Goal: Ask a question: Seek information or help from site administrators or community

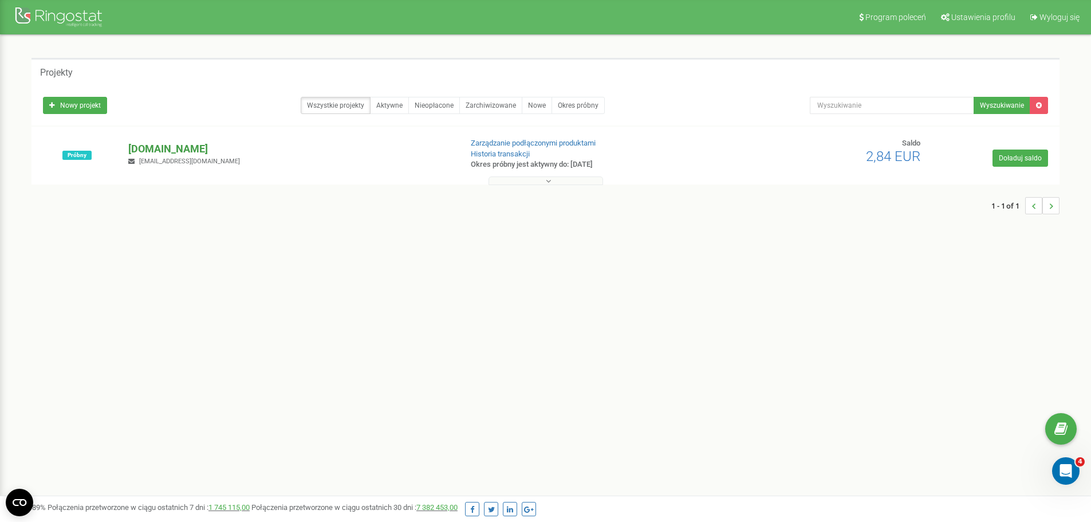
click at [158, 150] on p "[DOMAIN_NAME]" at bounding box center [290, 148] width 324 height 15
click at [159, 149] on p "[DOMAIN_NAME]" at bounding box center [290, 148] width 324 height 15
click at [152, 148] on p "[DOMAIN_NAME]" at bounding box center [290, 148] width 324 height 15
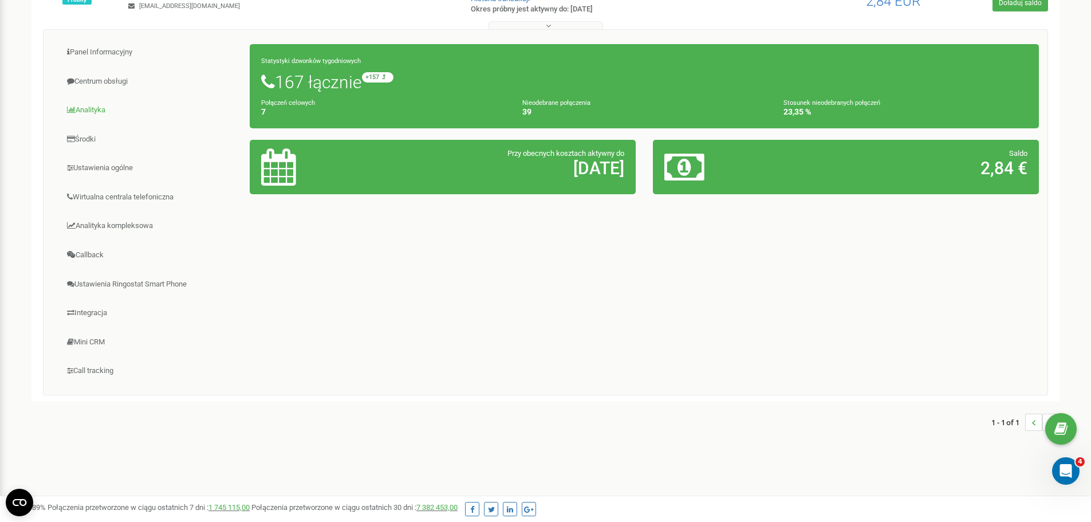
scroll to position [166, 0]
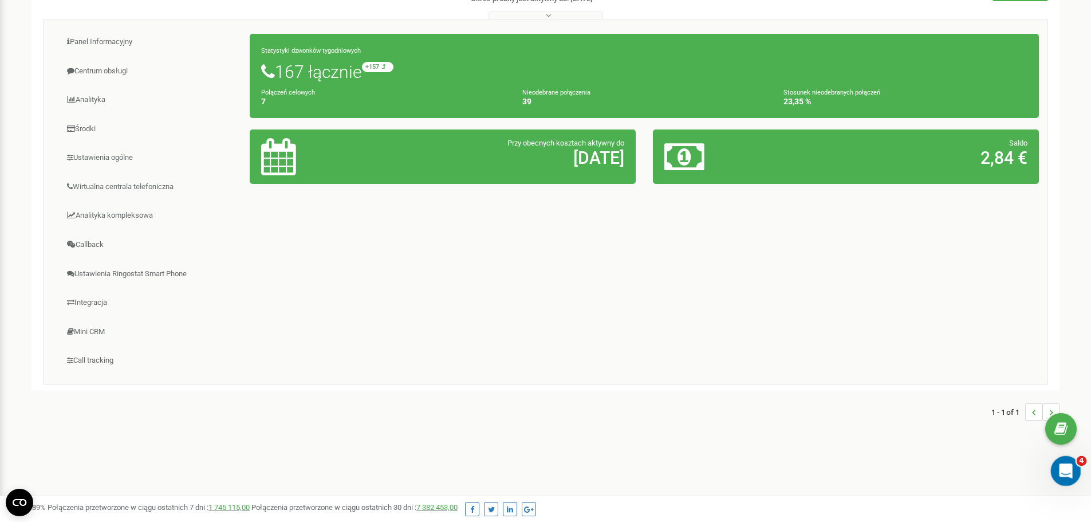
click at [1063, 476] on icon "Otwórz komunikator Intercom" at bounding box center [1064, 469] width 19 height 19
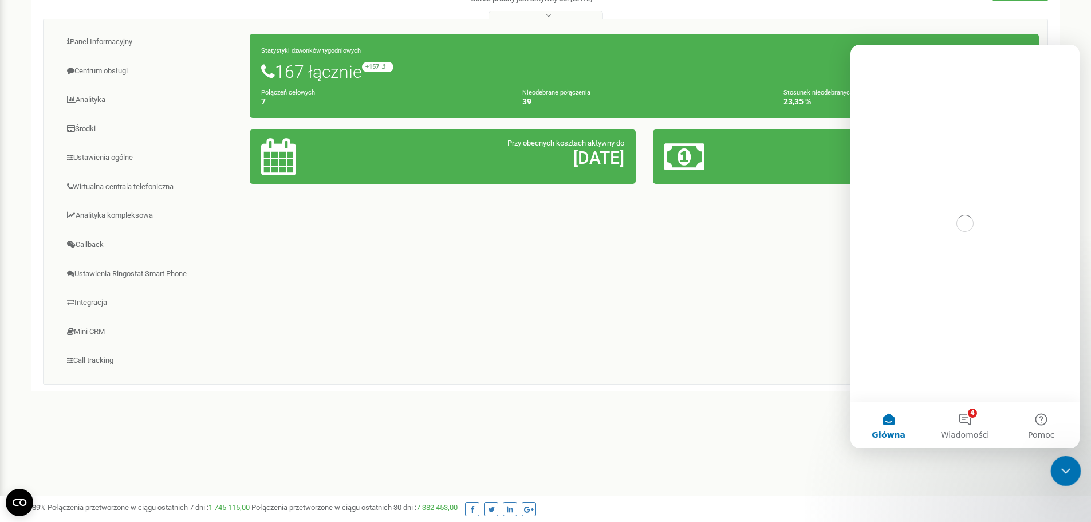
scroll to position [0, 0]
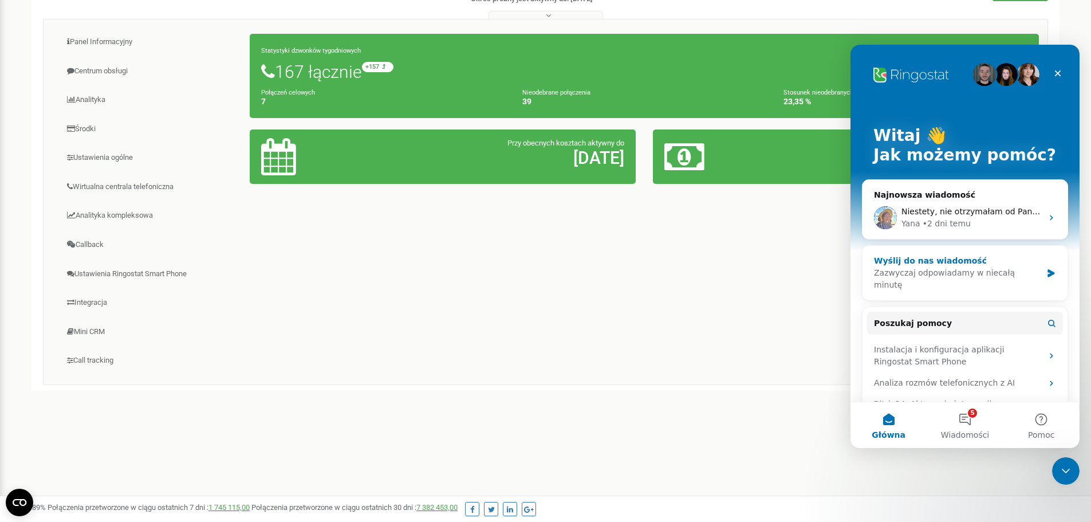
click at [957, 261] on div "Wyślij do nas wiadomość" at bounding box center [958, 261] width 168 height 12
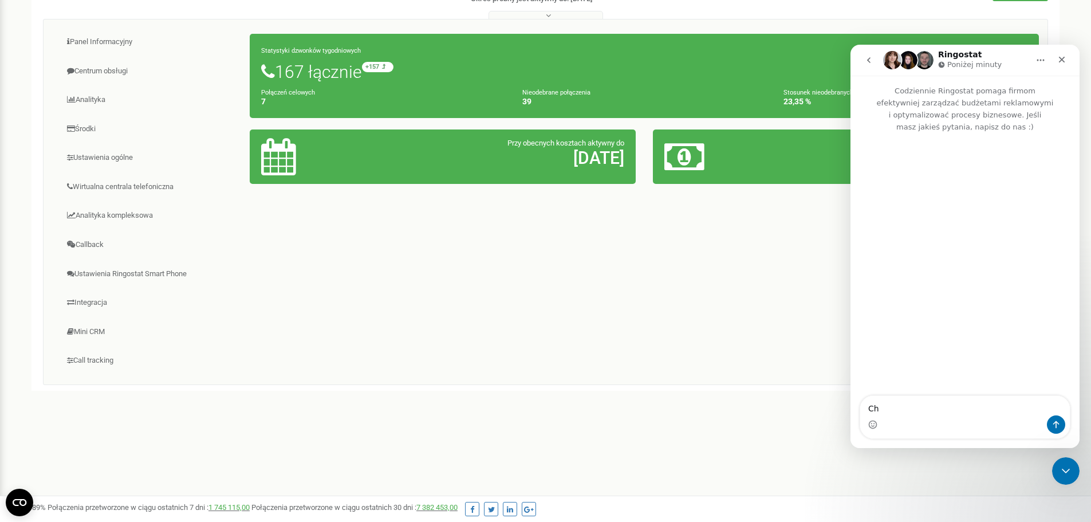
type textarea "C"
click at [902, 399] on textarea "Proszę o wyłączenie nagrywania rozmów w naszej organizacji." at bounding box center [965, 399] width 210 height 31
click at [939, 409] on textarea "Proszę o czasowe wyłączenie nagrywania rozmów w naszej organizacji." at bounding box center [965, 399] width 210 height 31
type textarea "Proszę o czasowe wyłączenie nagrywania rozmów w naszej organizacji."
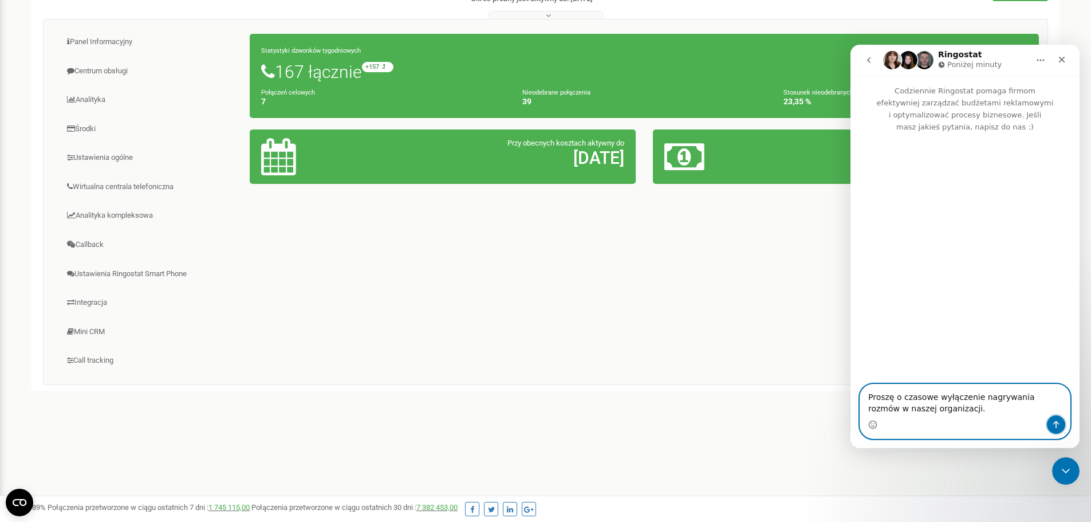
click at [1060, 418] on button "Wyślij wiadomość…" at bounding box center [1056, 424] width 18 height 18
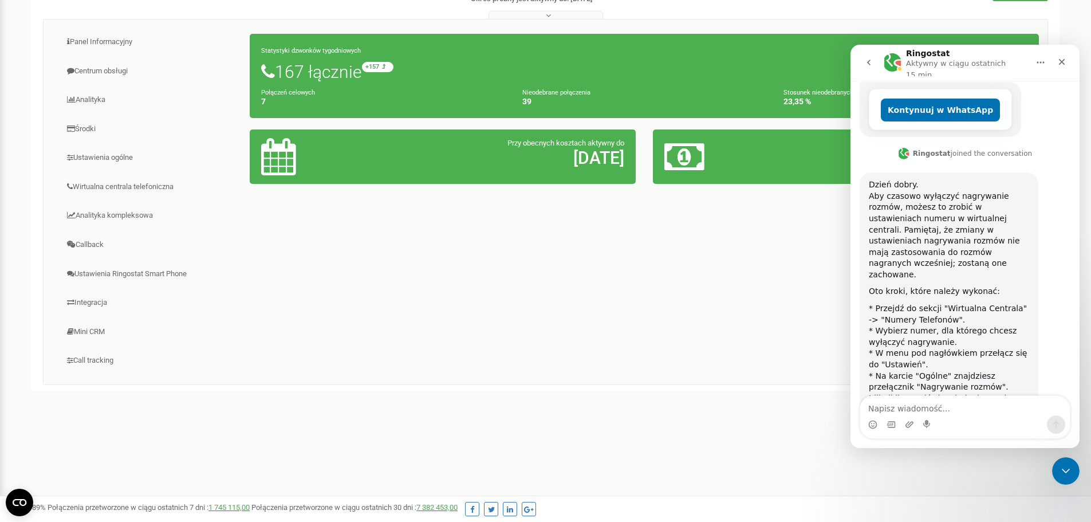
scroll to position [322, 0]
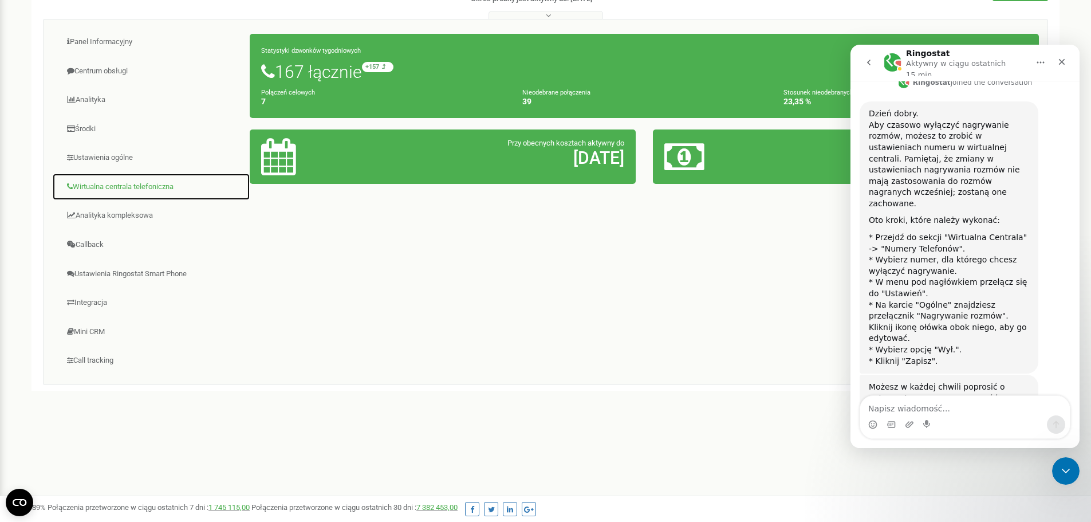
click at [100, 188] on link "Wirtualna centrala telefoniczna" at bounding box center [151, 187] width 198 height 28
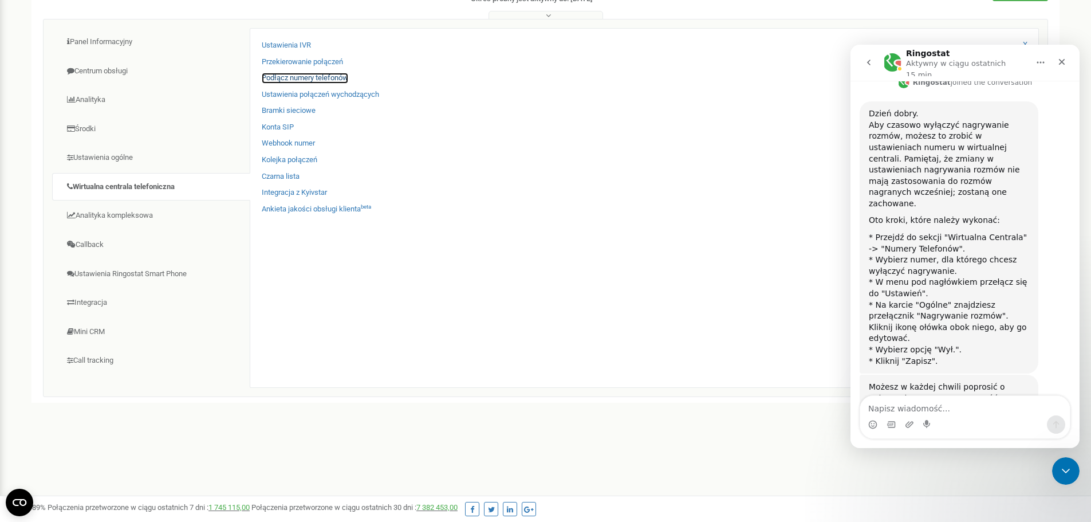
click at [295, 82] on link "Podłącz numery telefonów" at bounding box center [305, 78] width 86 height 11
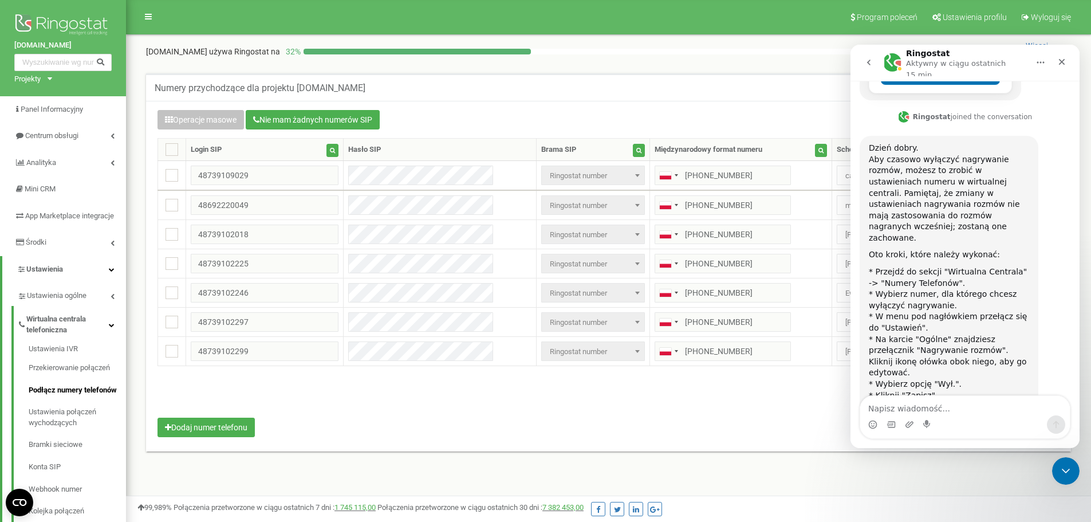
scroll to position [322, 0]
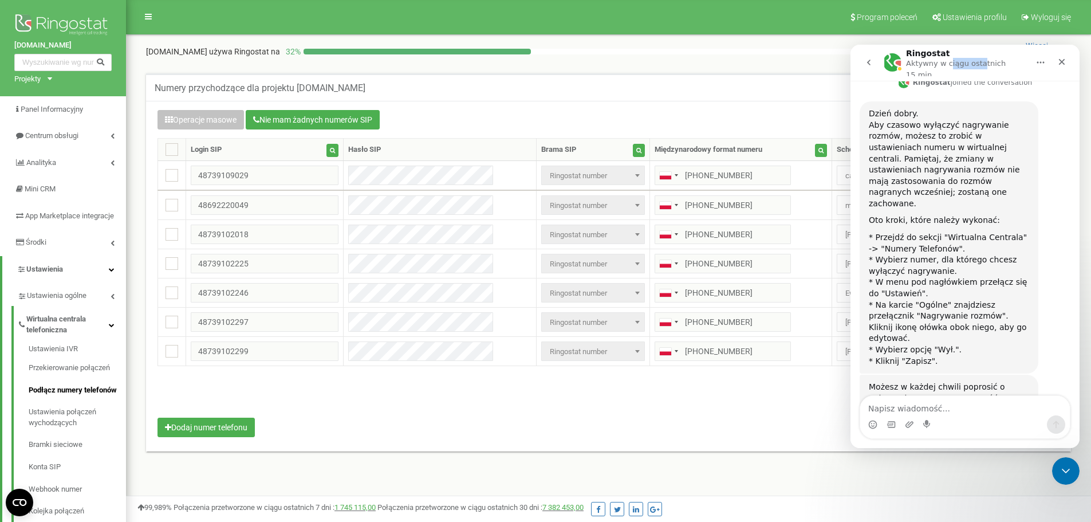
drag, startPoint x: 977, startPoint y: 51, endPoint x: 947, endPoint y: 56, distance: 30.8
click at [947, 56] on div "Ringostat Aktywny w ciągu ostatnich 15 min" at bounding box center [967, 62] width 123 height 27
click at [1000, 53] on div "Ringostat Aktywny w ciągu ostatnich 15 min" at bounding box center [967, 62] width 123 height 27
click at [1063, 57] on icon "Zamknij" at bounding box center [1061, 61] width 9 height 9
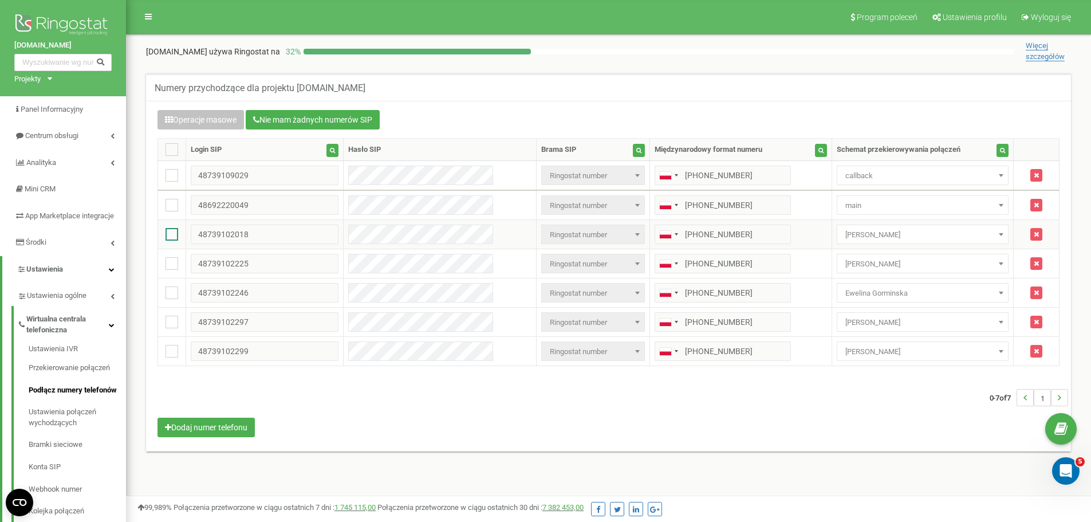
click at [176, 237] on ins at bounding box center [172, 234] width 13 height 13
checkbox input "false"
click at [597, 240] on span "Ringostat number" at bounding box center [593, 235] width 96 height 16
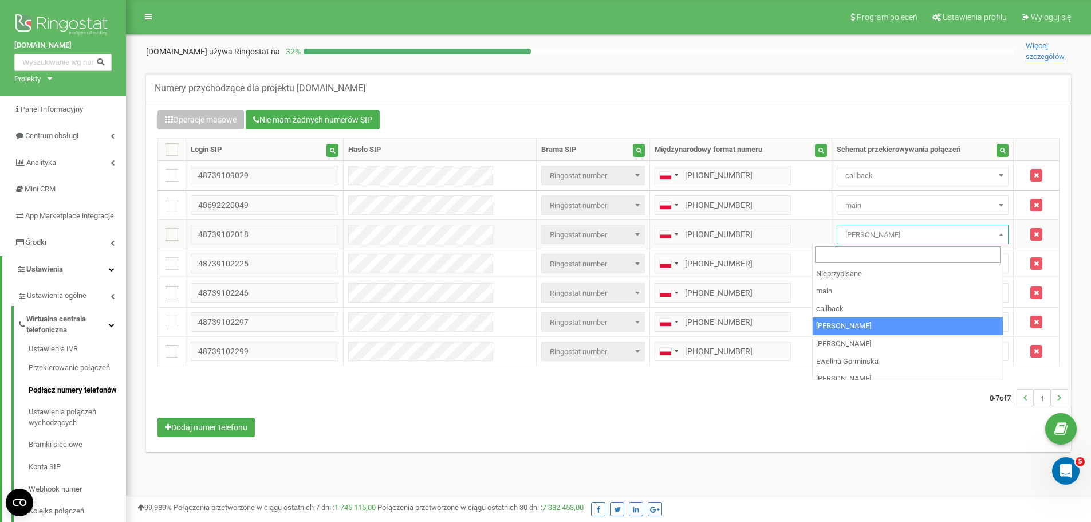
click at [996, 233] on span at bounding box center [1001, 234] width 11 height 15
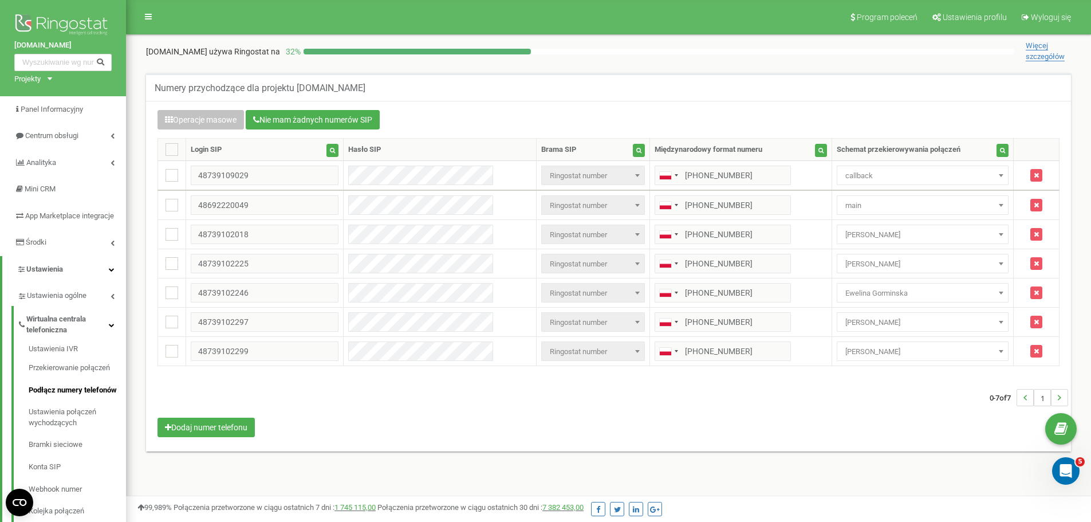
click at [1040, 60] on span "Więcej szczegółów" at bounding box center [1045, 51] width 39 height 20
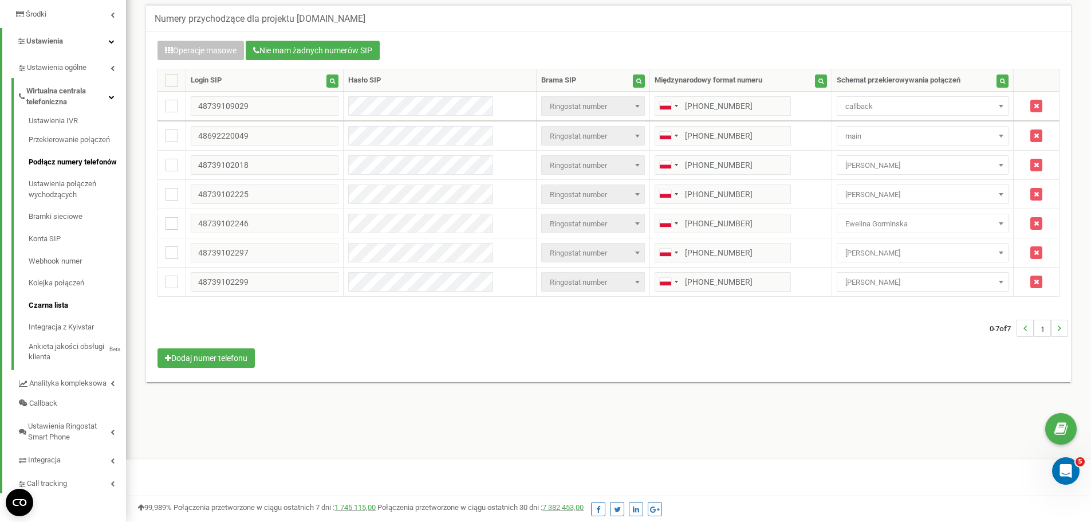
scroll to position [239, 0]
click at [109, 434] on span "Ustawienia Ringostat Smart Phone" at bounding box center [69, 431] width 82 height 21
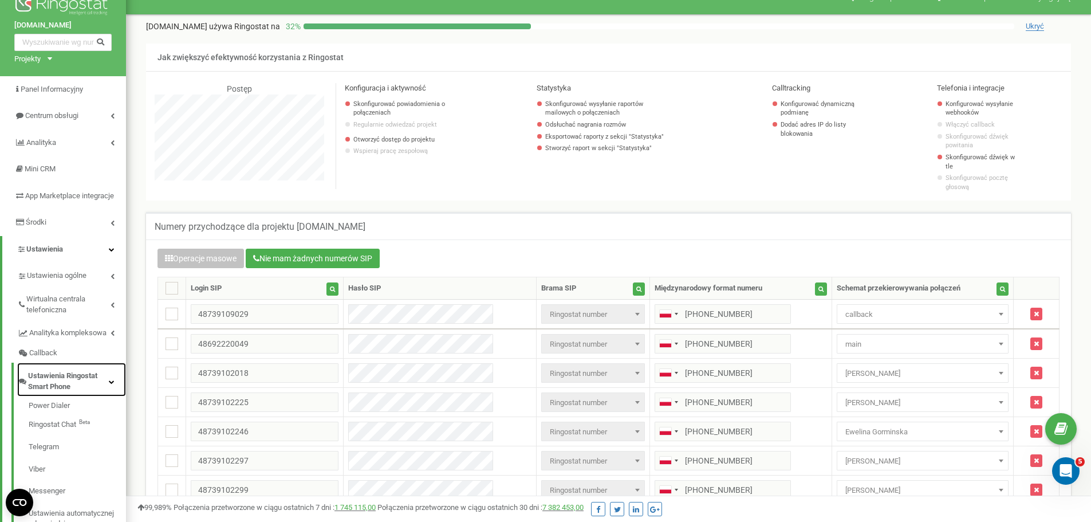
scroll to position [0, 0]
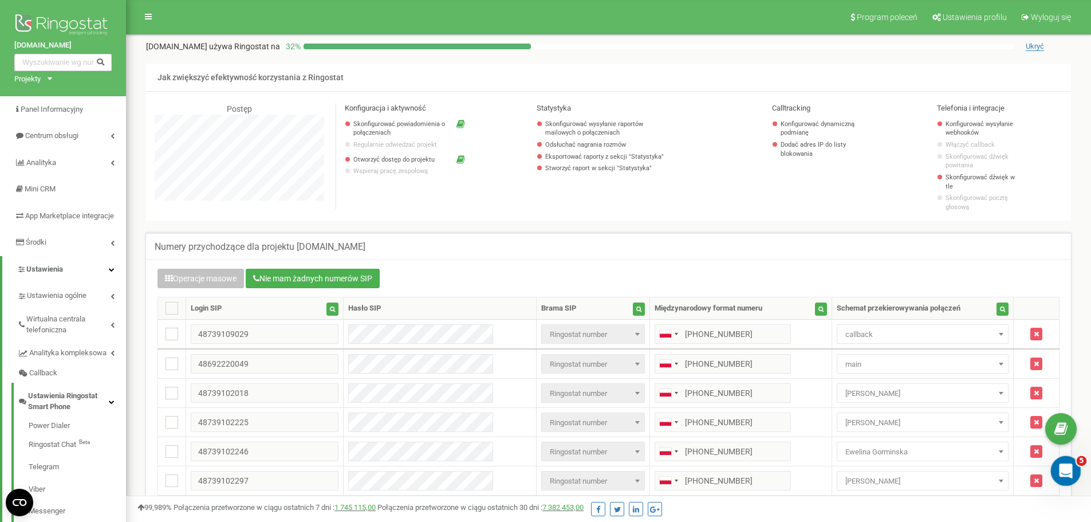
click at [1064, 470] on icon "Otwórz komunikator Intercom" at bounding box center [1064, 469] width 8 height 9
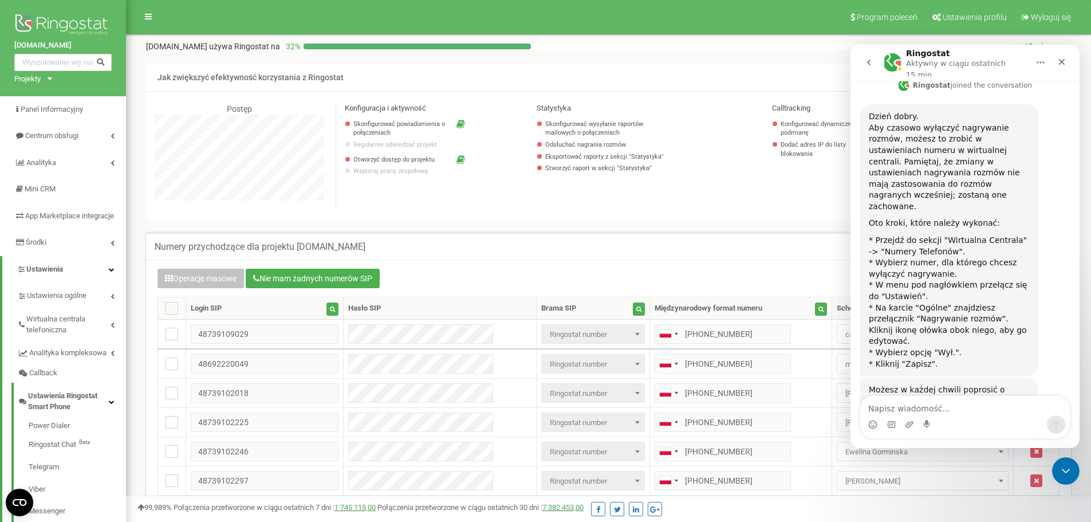
scroll to position [322, 0]
click at [112, 272] on icon at bounding box center [112, 269] width 6 height 6
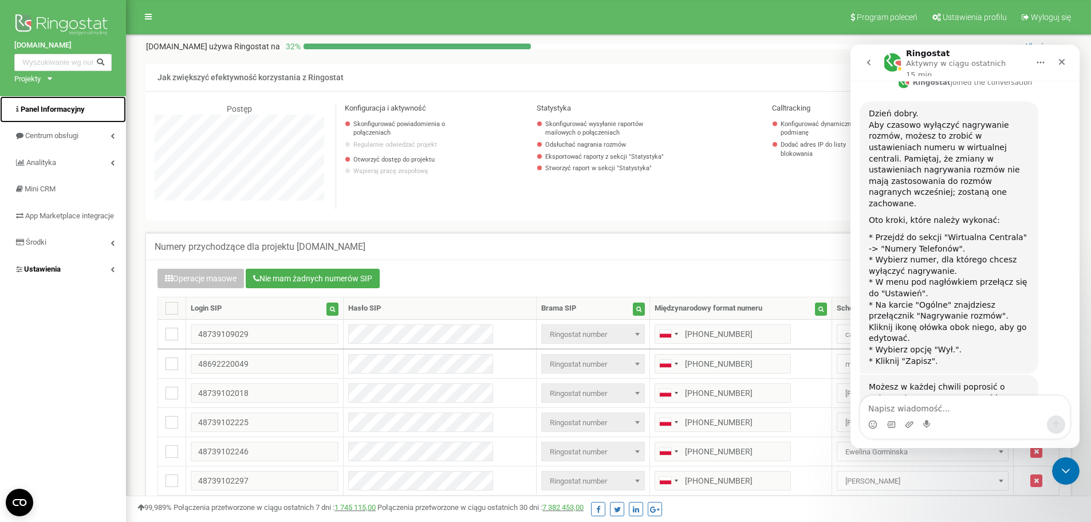
click at [53, 103] on link "Panel Informacyjny" at bounding box center [63, 109] width 126 height 27
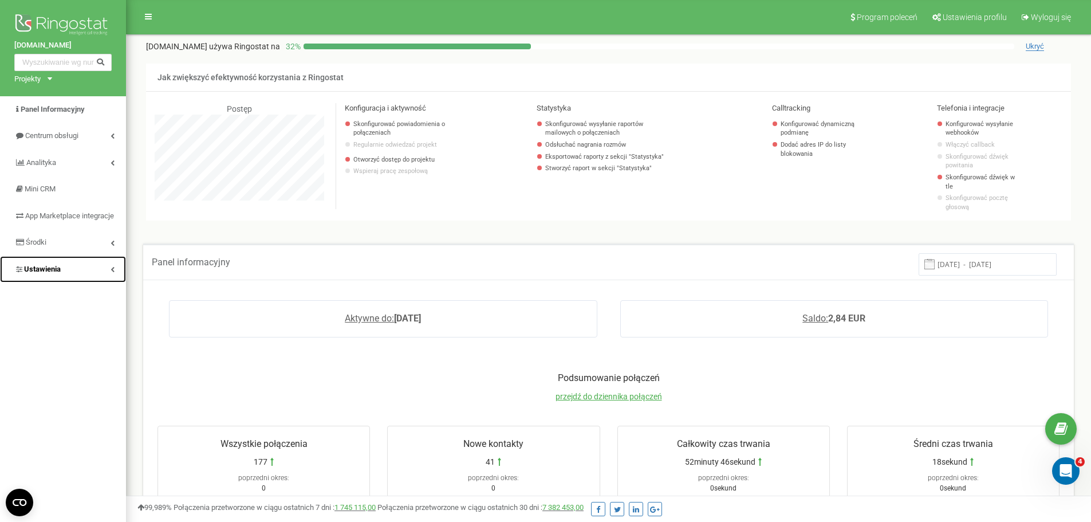
click at [73, 276] on link "Ustawienia" at bounding box center [63, 269] width 126 height 27
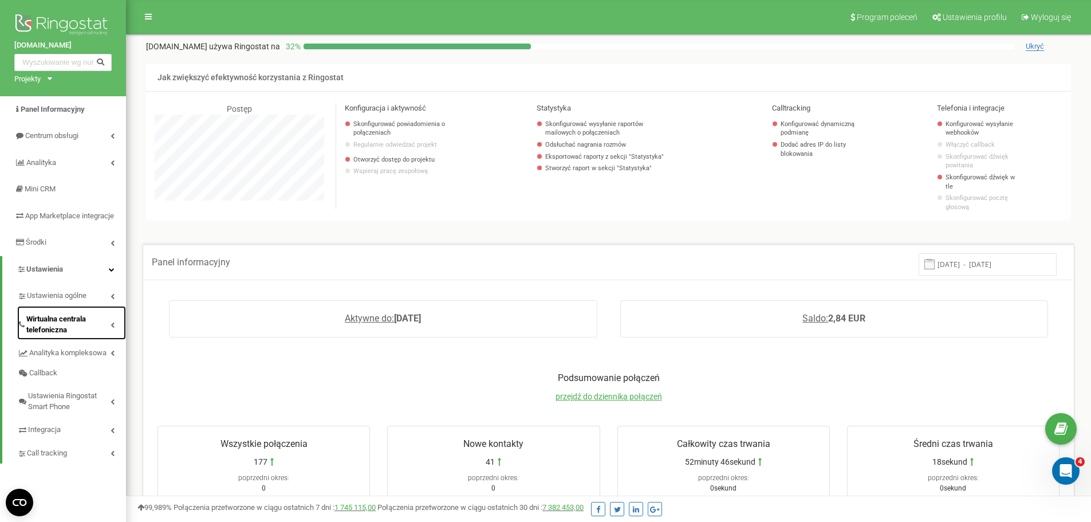
click at [111, 328] on icon at bounding box center [113, 325] width 4 height 6
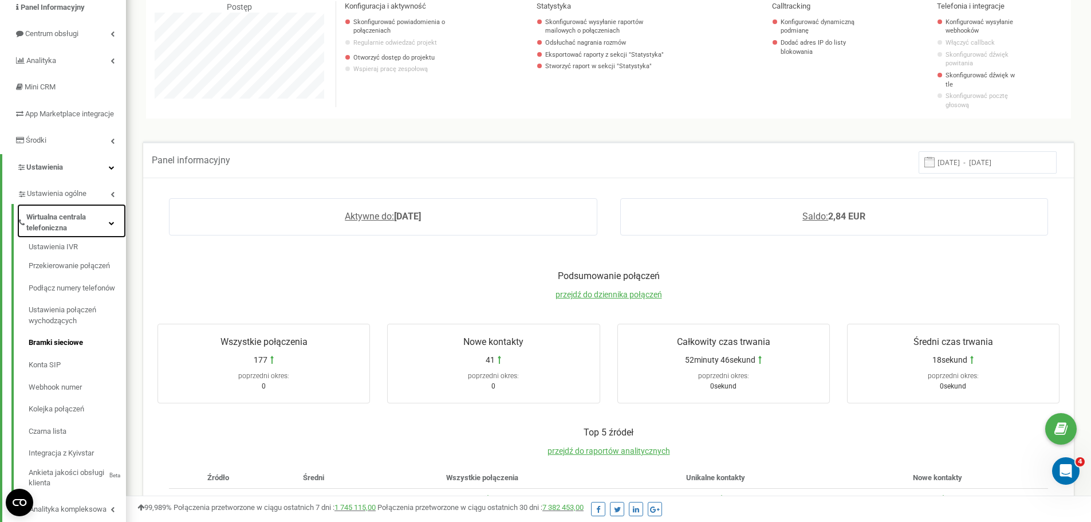
scroll to position [115, 0]
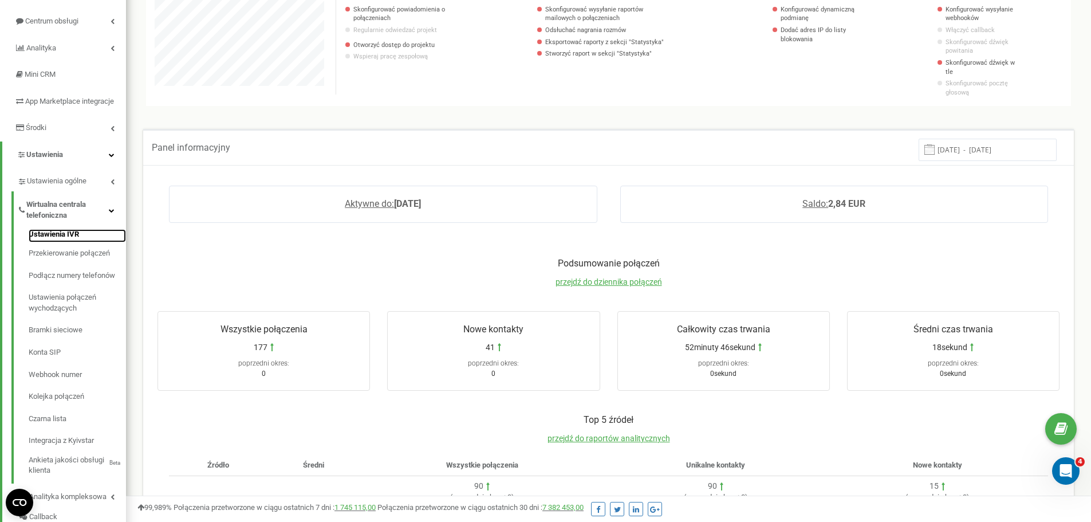
click at [44, 243] on link "Ustawienia IVR" at bounding box center [77, 236] width 97 height 14
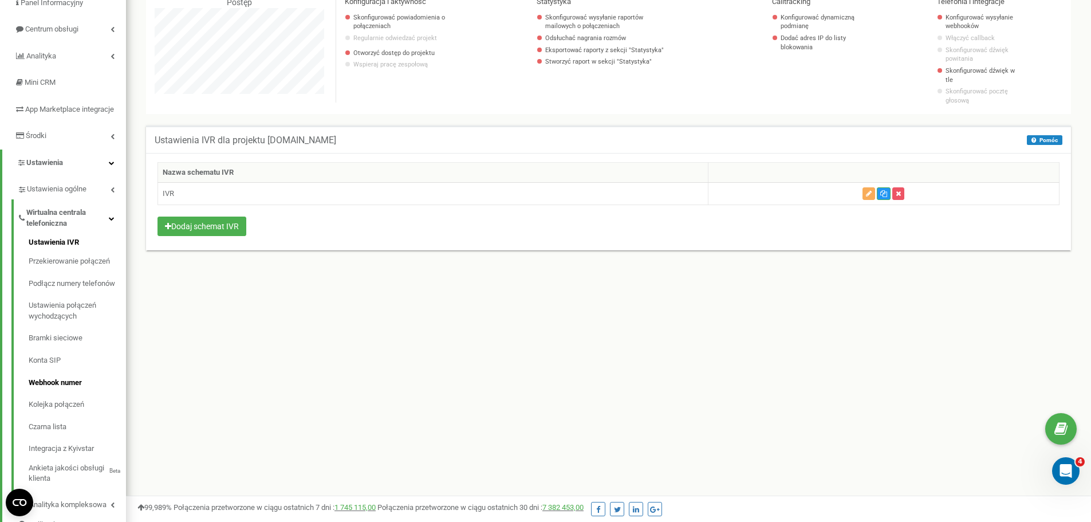
scroll to position [115, 0]
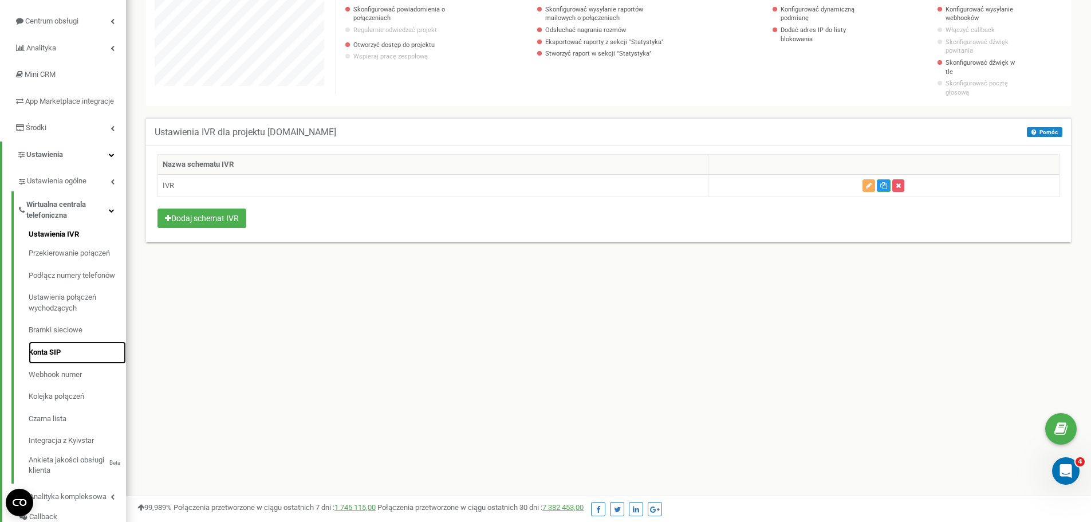
click at [56, 363] on link "Konta SIP" at bounding box center [77, 352] width 97 height 22
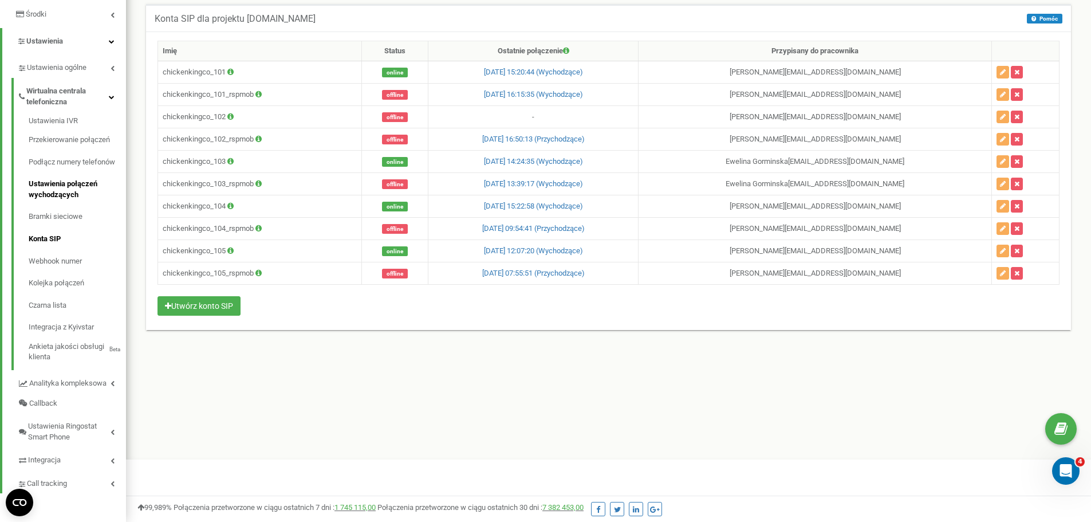
scroll to position [239, 0]
click at [107, 431] on span "Ustawienia Ringostat Smart Phone" at bounding box center [69, 431] width 82 height 21
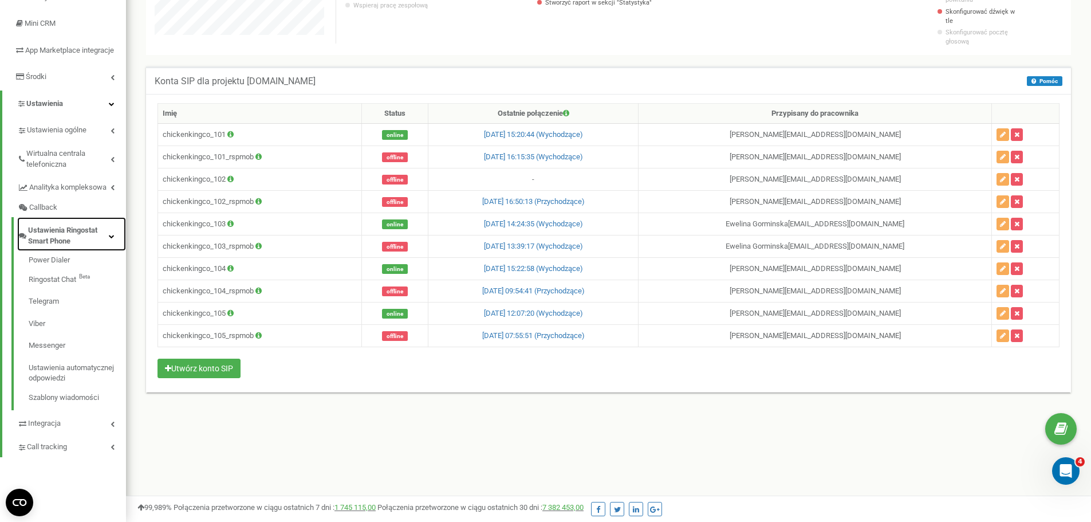
scroll to position [166, 0]
click at [112, 239] on icon at bounding box center [112, 236] width 6 height 6
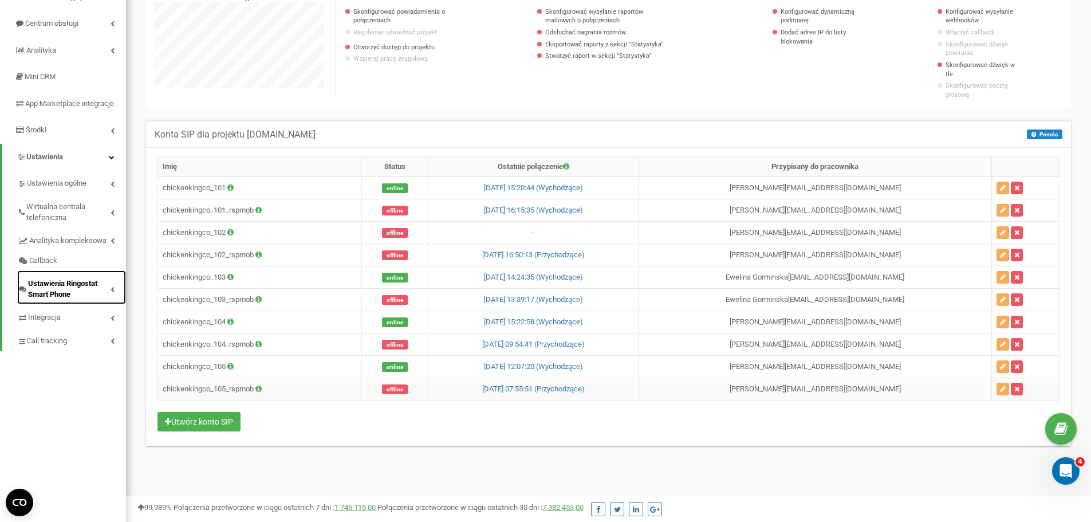
scroll to position [0, 0]
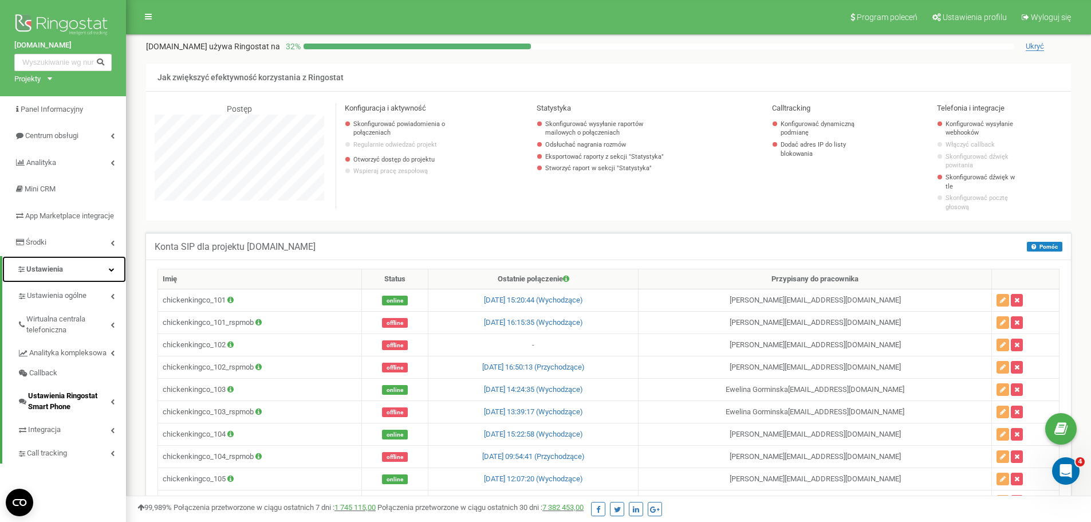
click at [112, 272] on icon at bounding box center [112, 269] width 6 height 6
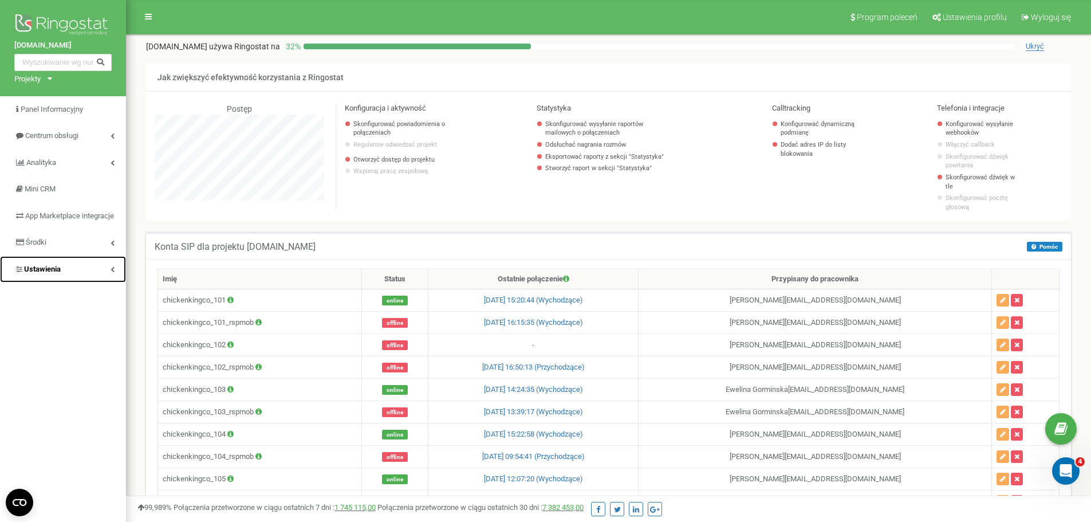
click at [111, 272] on icon at bounding box center [113, 269] width 4 height 6
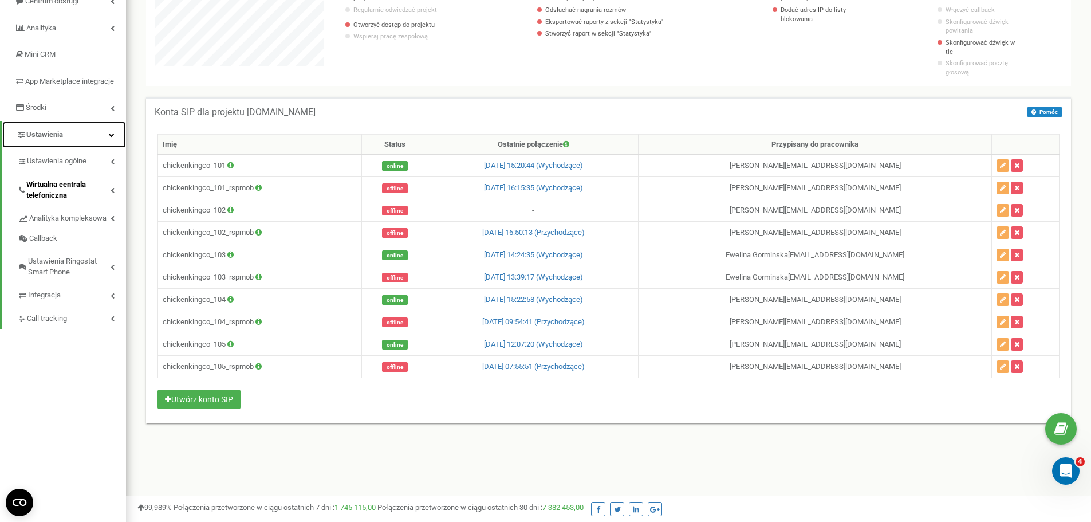
scroll to position [166, 0]
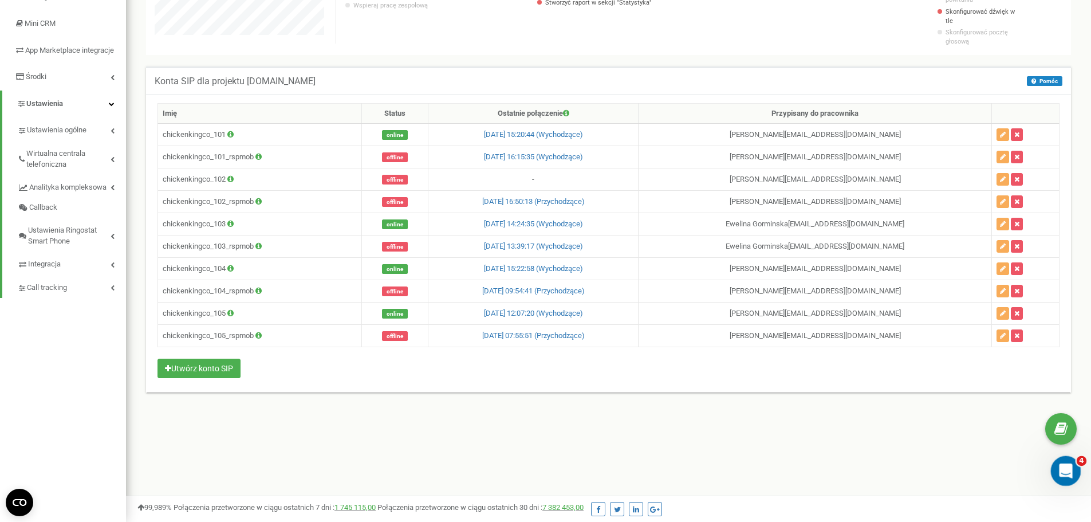
click at [1059, 478] on div "Otwórz komunikator Intercom" at bounding box center [1064, 469] width 38 height 38
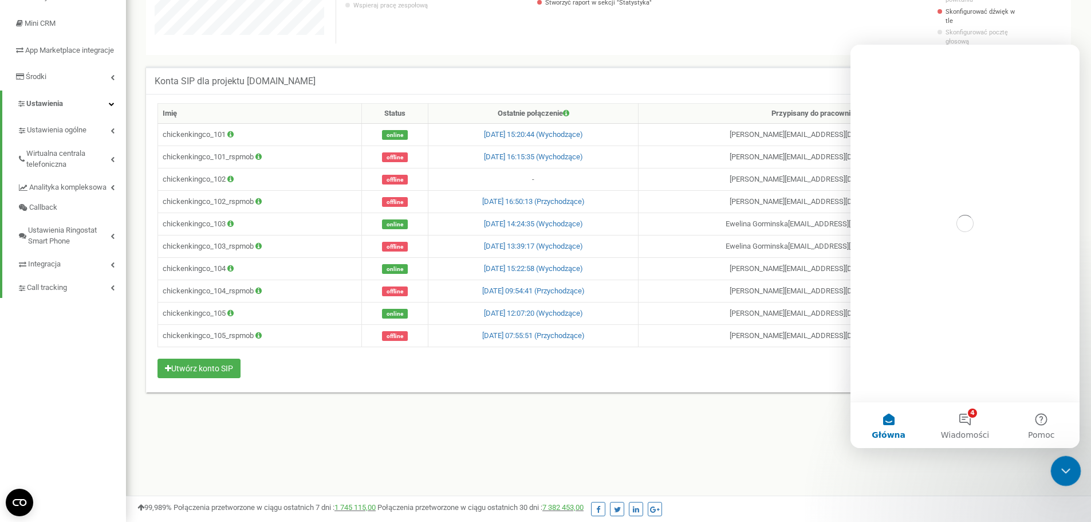
scroll to position [0, 0]
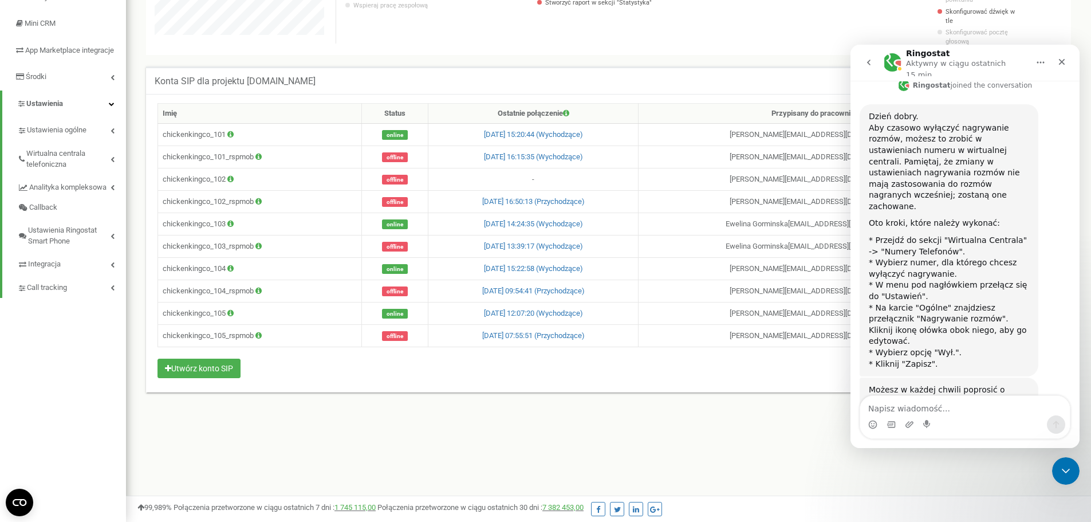
scroll to position [322, 0]
click at [950, 418] on div "Komunikator Intercom" at bounding box center [965, 424] width 210 height 18
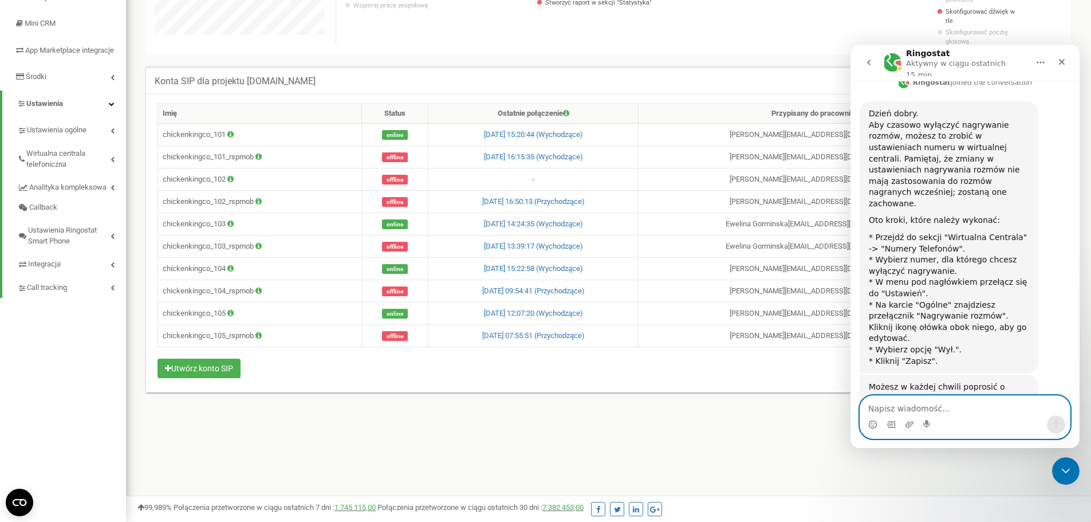
click at [958, 403] on textarea "Napisz wiadomość..." at bounding box center [965, 405] width 210 height 19
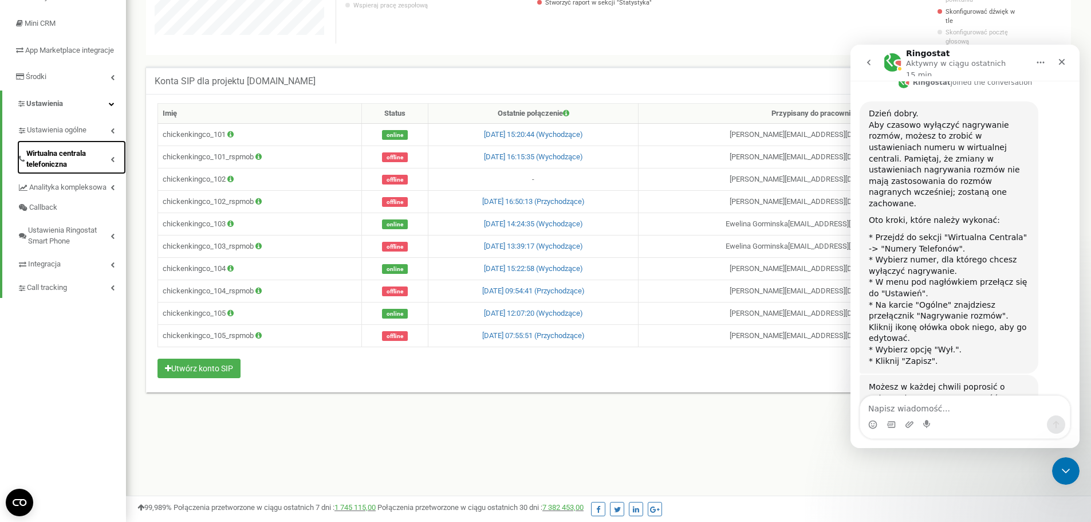
click at [109, 167] on span "Wirtualna centrala telefoniczna" at bounding box center [68, 158] width 84 height 21
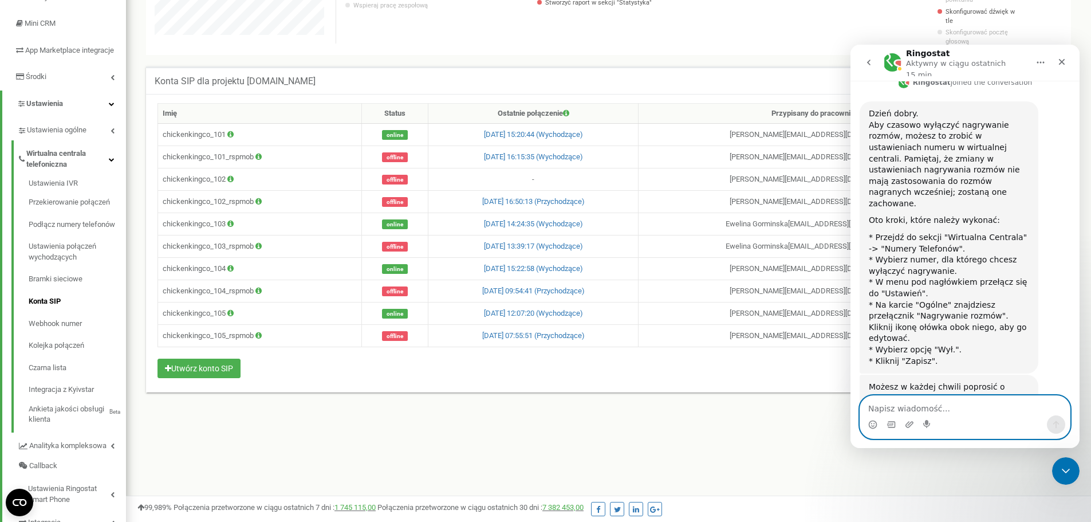
click at [937, 407] on textarea "Napisz wiadomość..." at bounding box center [965, 405] width 210 height 19
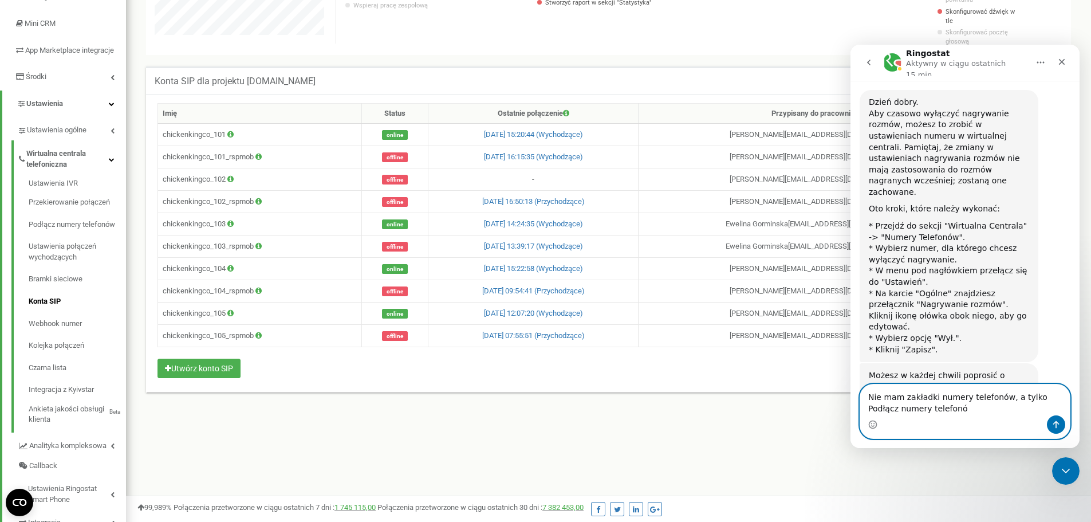
type textarea "Nie mam zakładki numery telefonów, a tylko Podłącz numery telefonów"
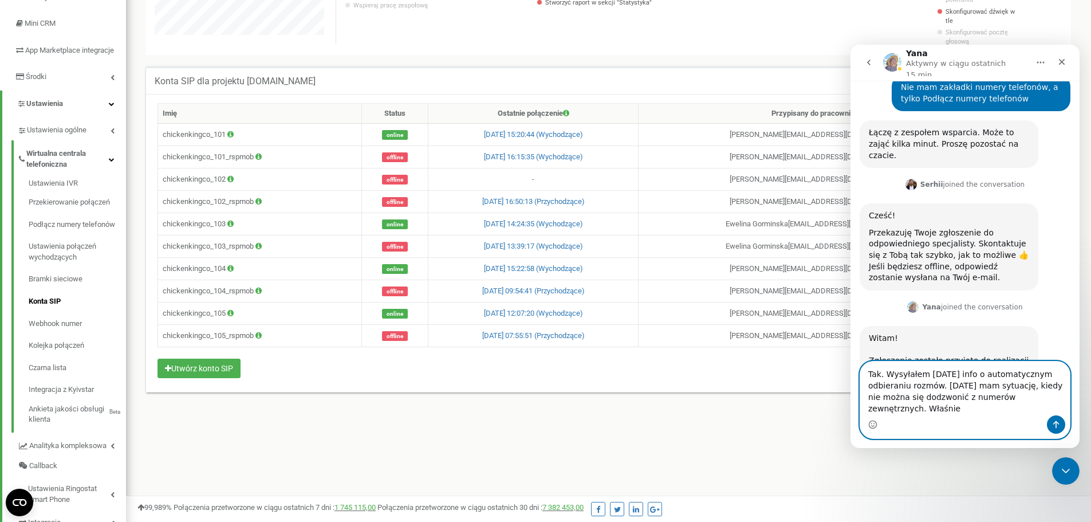
scroll to position [713, 0]
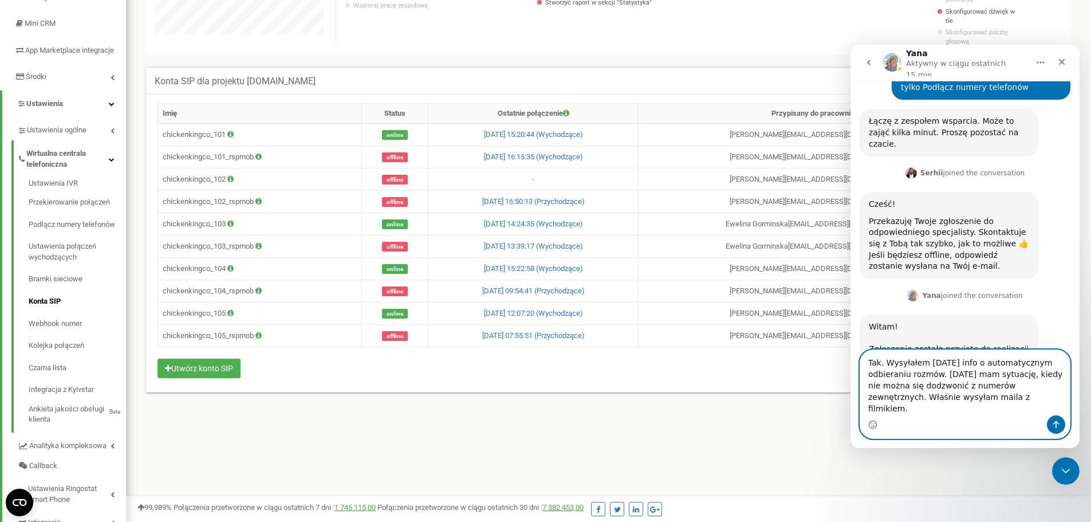
type textarea "Tak. Wysyłałem w piątek info o automatycznym odbieraniu rozmów. Dzisiaj mam syt…"
click at [1053, 423] on icon "Wyślij wiadomość…" at bounding box center [1056, 424] width 9 height 9
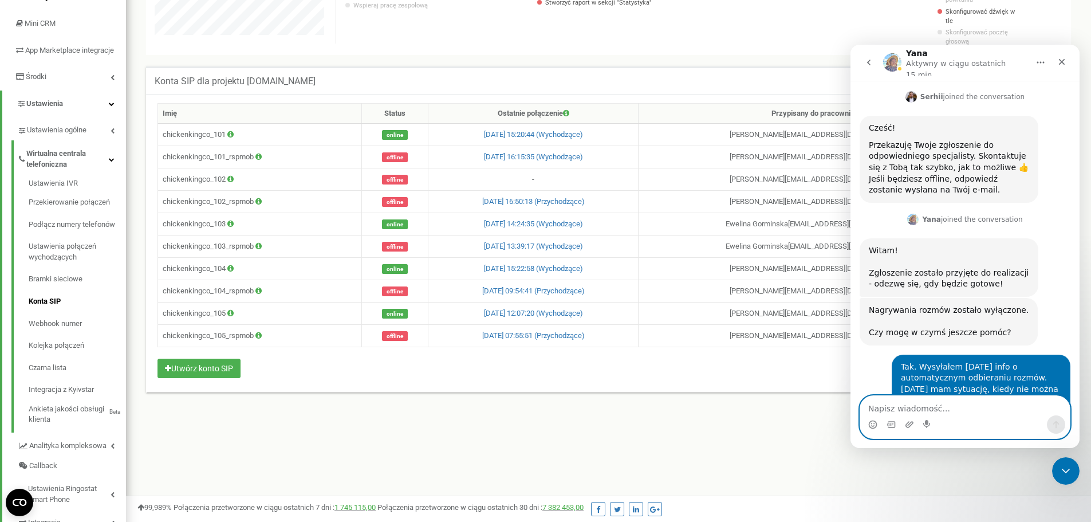
scroll to position [881, 0]
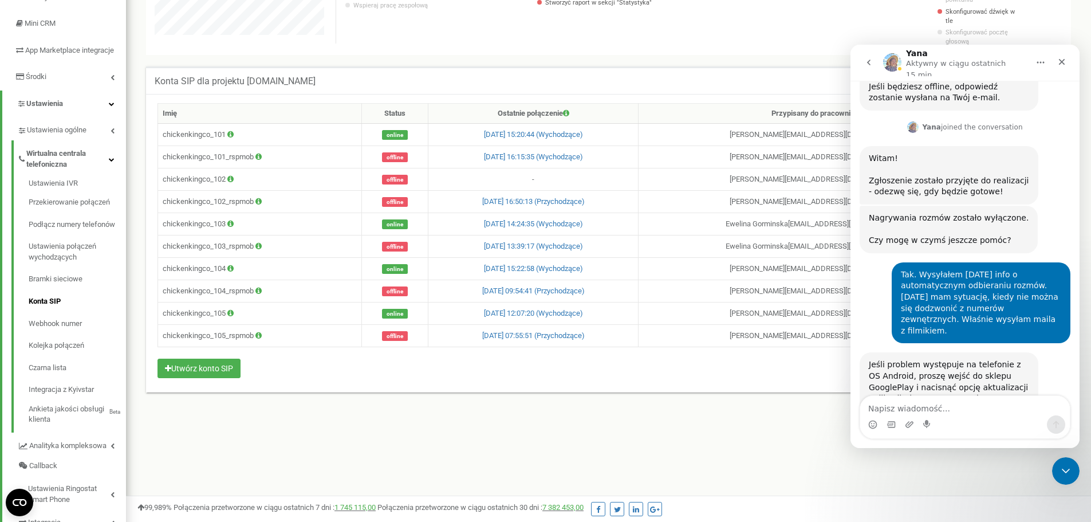
click at [711, 443] on div "Program poleceń Ustawienia profilu Wyloguj się Chickenking.co używa Ringostat n…" at bounding box center [608, 177] width 965 height 687
click at [115, 169] on link "Wirtualna centrala telefoniczna" at bounding box center [71, 157] width 109 height 34
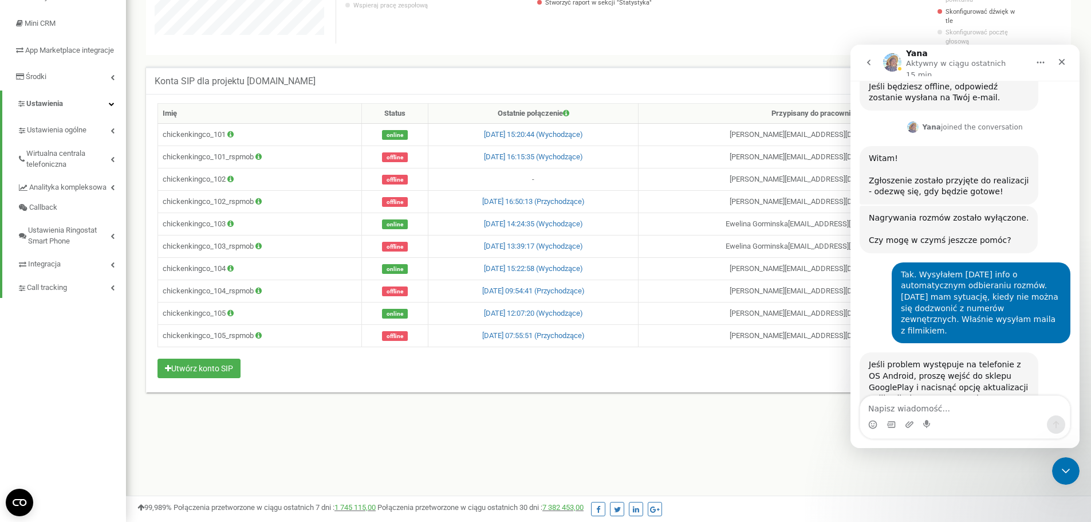
click at [865, 61] on icon "go back" at bounding box center [868, 62] width 9 height 9
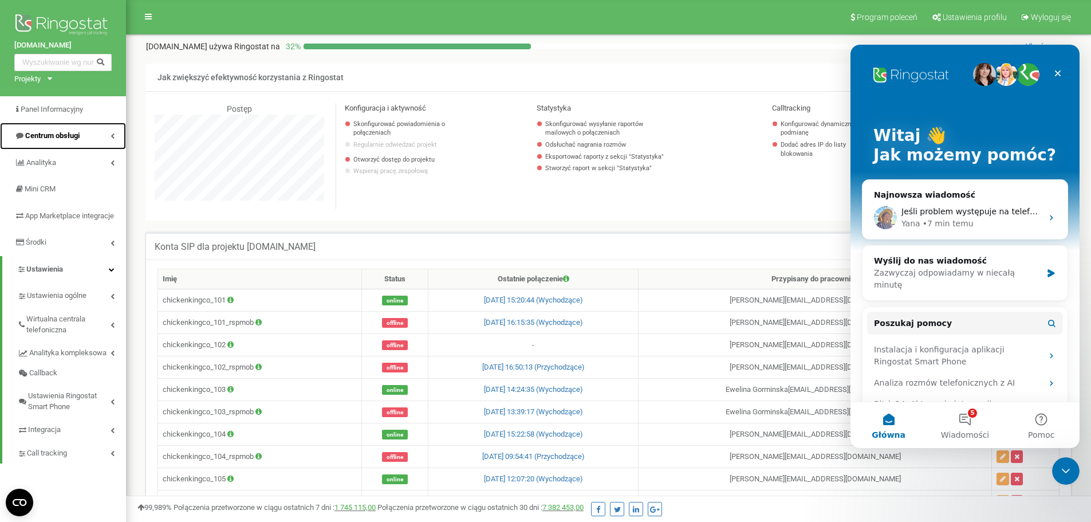
click at [74, 138] on span "Centrum obsługi" at bounding box center [52, 135] width 54 height 9
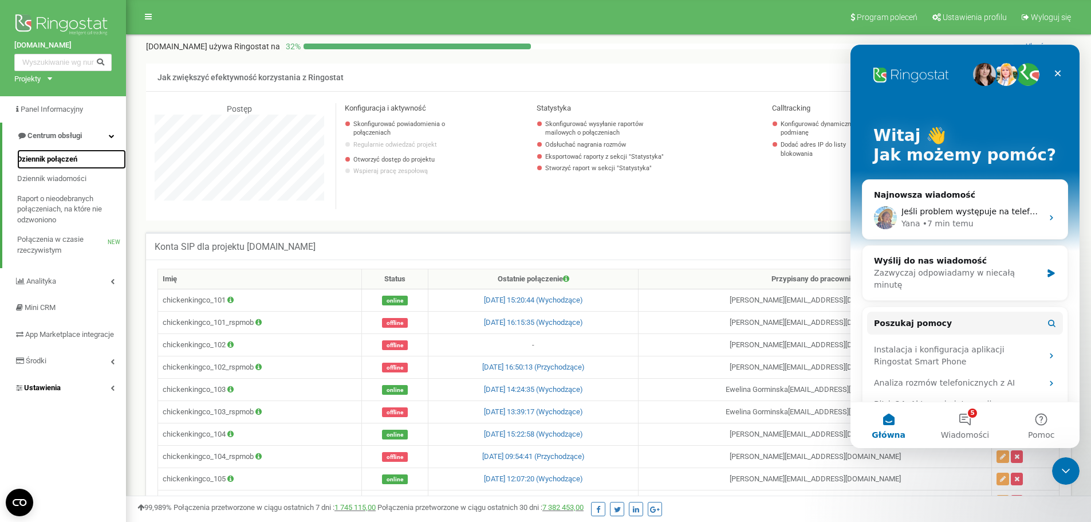
click at [62, 155] on span "Dziennik połączeń" at bounding box center [47, 159] width 60 height 11
